Goal: Transaction & Acquisition: Purchase product/service

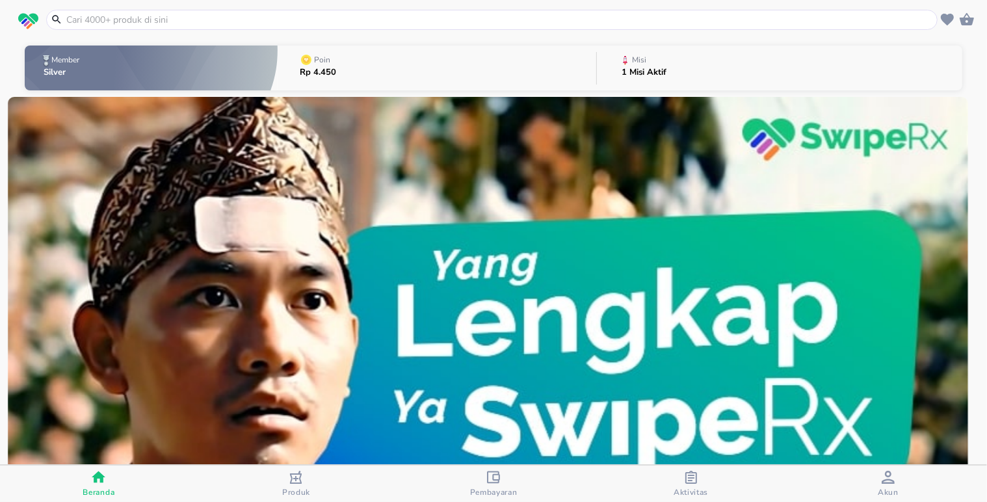
click at [303, 477] on div "Produk" at bounding box center [296, 484] width 28 height 27
